Goal: Find specific page/section: Find specific page/section

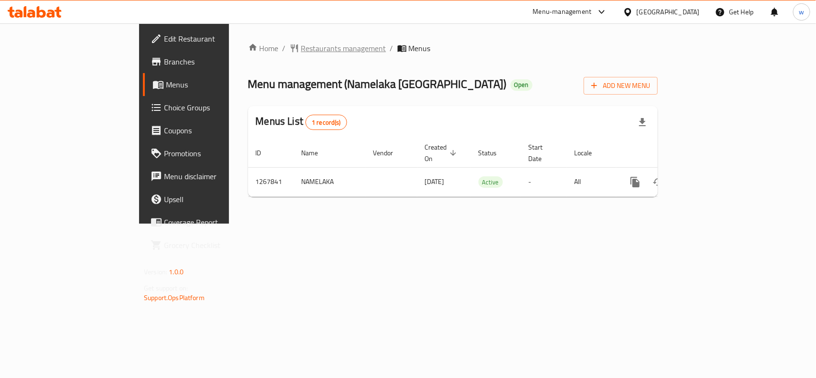
click at [301, 43] on span "Restaurants management" at bounding box center [343, 48] width 85 height 11
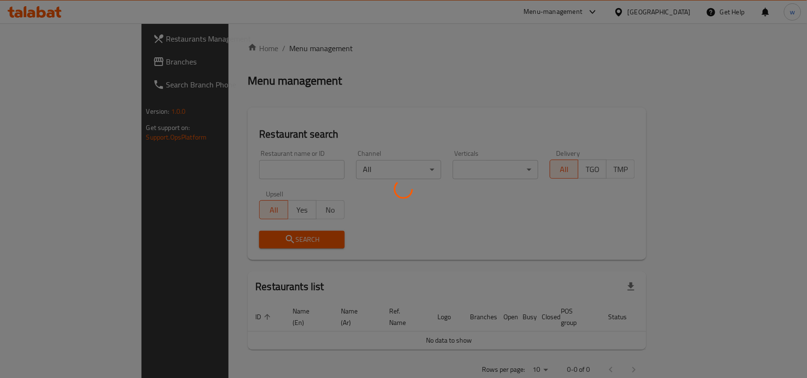
click at [237, 176] on div at bounding box center [403, 189] width 807 height 378
click at [240, 171] on div at bounding box center [403, 189] width 807 height 378
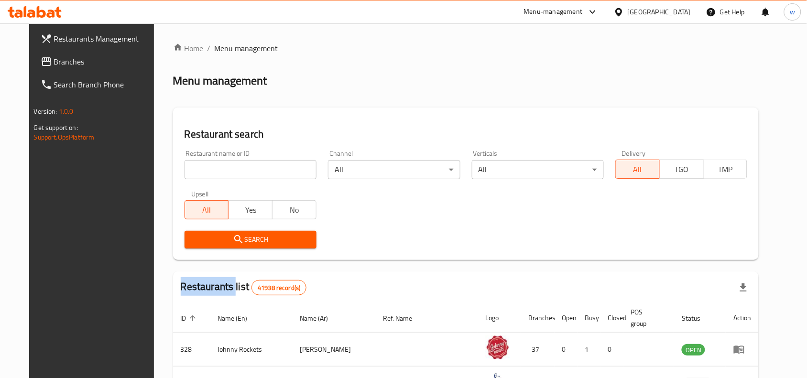
click at [240, 171] on div at bounding box center [403, 189] width 807 height 378
click at [240, 171] on input "search" at bounding box center [251, 169] width 132 height 19
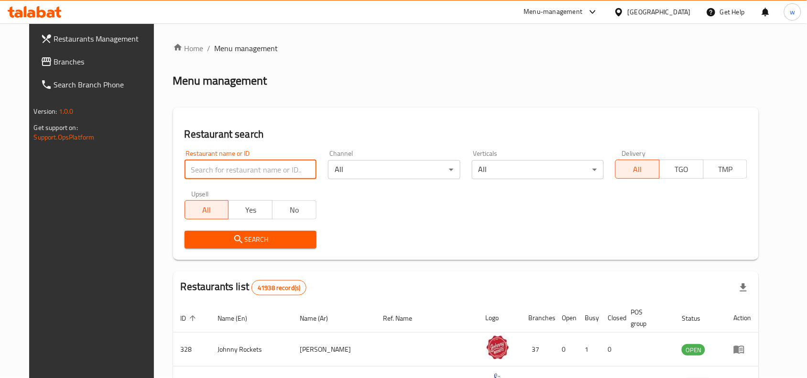
click at [240, 171] on input "search" at bounding box center [251, 169] width 132 height 19
paste input "687826"
type input "687826"
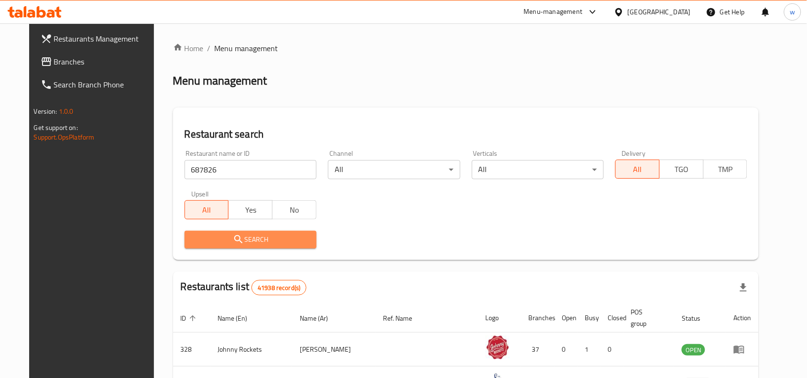
click at [213, 247] on button "Search" at bounding box center [251, 240] width 132 height 18
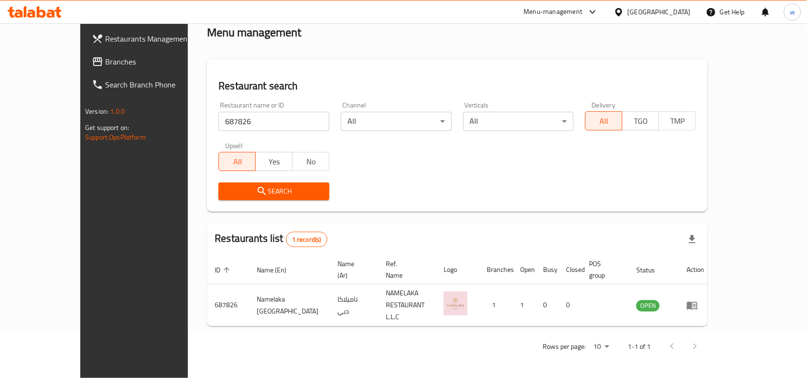
scroll to position [30, 0]
